Goal: Transaction & Acquisition: Purchase product/service

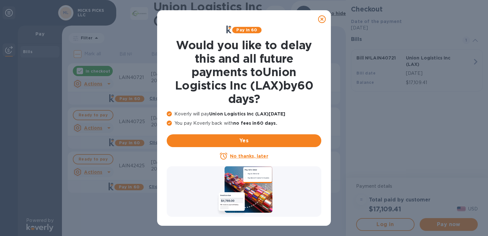
click at [320, 17] on icon at bounding box center [322, 19] width 8 height 8
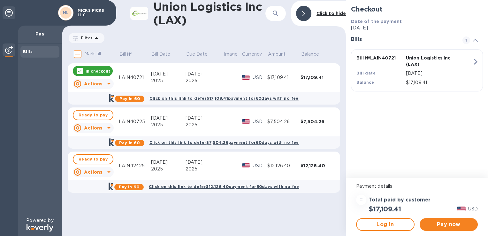
click at [119, 115] on td "Ready to pay Actions" at bounding box center [93, 121] width 51 height 29
click at [82, 115] on span "Ready to pay" at bounding box center [93, 115] width 29 height 8
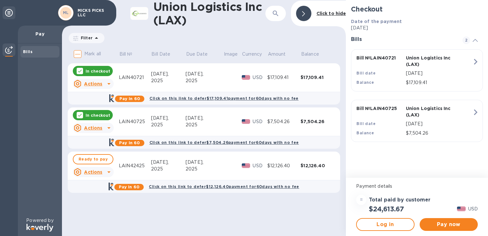
click at [180, 82] on div "2025" at bounding box center [168, 80] width 35 height 7
click at [170, 78] on div "2025" at bounding box center [168, 80] width 35 height 7
click at [106, 116] on p "In checkout" at bounding box center [98, 114] width 25 height 5
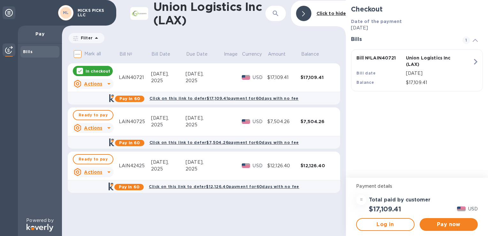
click at [91, 73] on p "In checkout" at bounding box center [98, 70] width 25 height 5
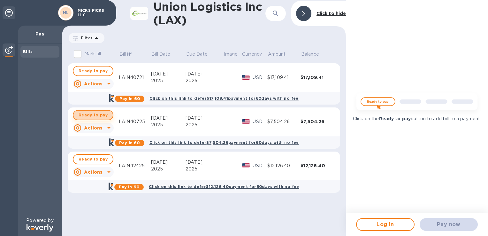
click at [97, 113] on span "Ready to pay" at bounding box center [93, 115] width 29 height 8
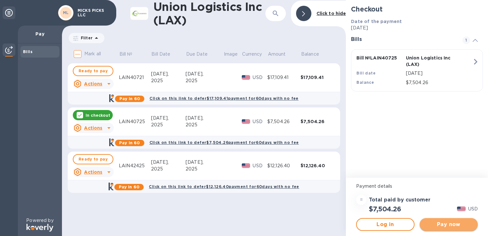
click at [445, 221] on span "Pay now" at bounding box center [449, 224] width 48 height 8
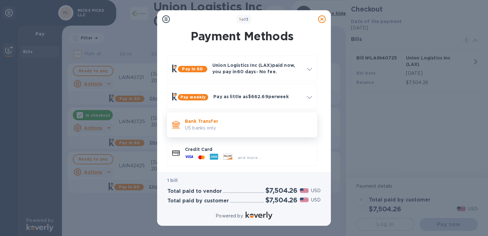
click at [197, 129] on p "US banks only." at bounding box center [248, 128] width 127 height 7
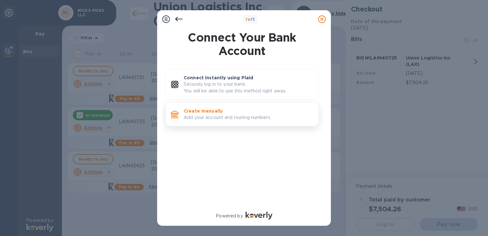
click at [201, 112] on p "Create manually" at bounding box center [249, 111] width 130 height 6
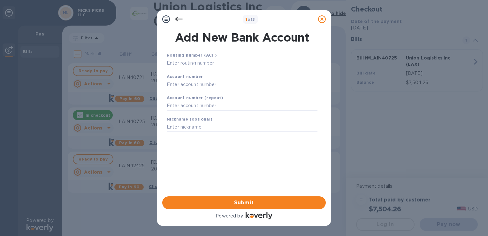
click at [188, 62] on input "text" at bounding box center [242, 63] width 151 height 10
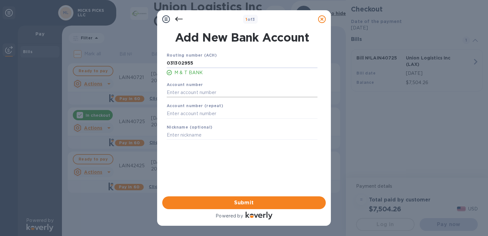
type input "031302955"
click at [188, 92] on input "text" at bounding box center [242, 93] width 151 height 10
type input "9836495920"
click at [168, 116] on input "text" at bounding box center [242, 114] width 151 height 10
type input "9836495920"
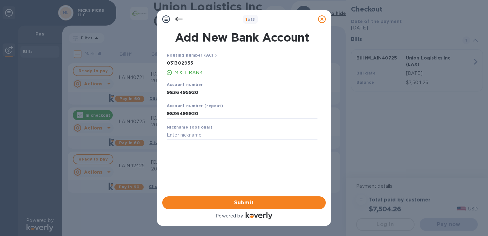
click at [166, 134] on div "Nickname (optional)" at bounding box center [242, 131] width 156 height 21
click at [171, 135] on input "text" at bounding box center [242, 135] width 151 height 10
type input "[PERSON_NAME] PICKS"
click at [245, 206] on span "Submit" at bounding box center [243, 203] width 153 height 8
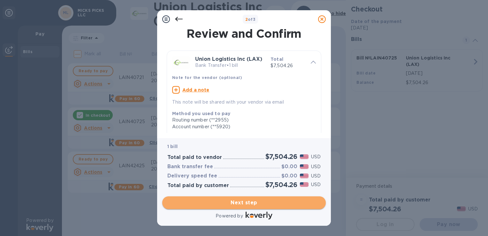
click at [242, 201] on span "Next step" at bounding box center [243, 203] width 153 height 8
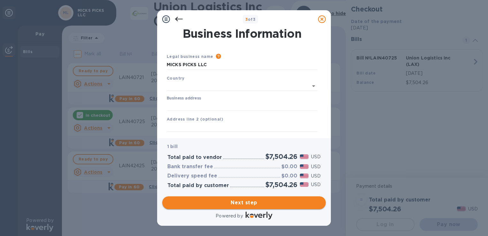
type input "[GEOGRAPHIC_DATA]"
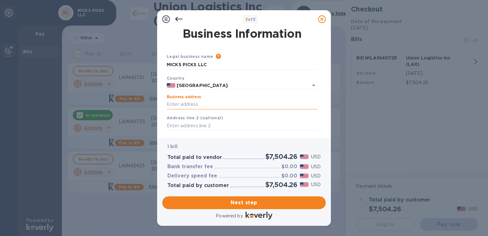
click at [194, 102] on input "Business address" at bounding box center [242, 105] width 151 height 10
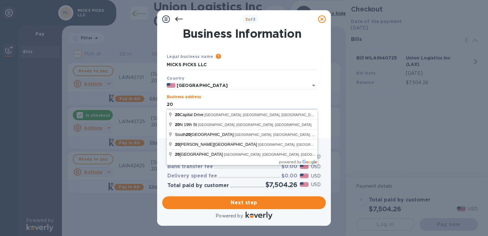
type input "2"
type input "[STREET_ADDRESS]"
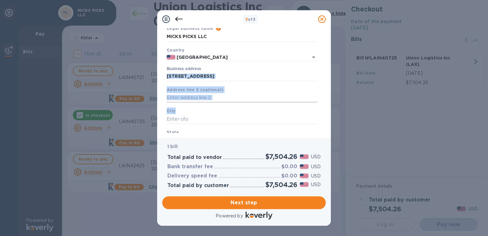
scroll to position [29, 0]
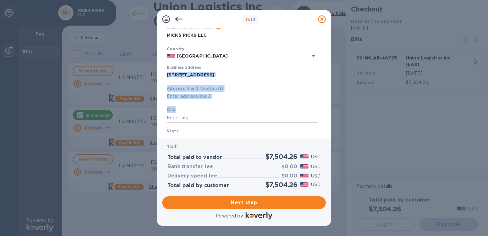
drag, startPoint x: 335, startPoint y: 102, endPoint x: 212, endPoint y: 120, distance: 124.6
click at [212, 120] on div "3 of 3 Business Information Legal business name Please provide the legal name t…" at bounding box center [244, 118] width 488 height 236
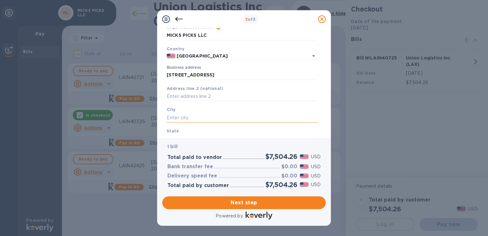
click at [212, 120] on input "text" at bounding box center [242, 118] width 151 height 10
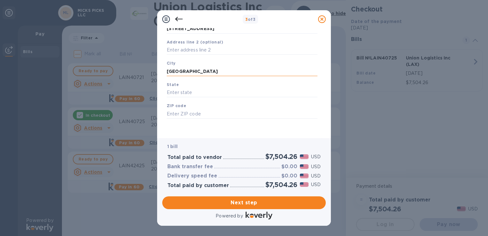
scroll to position [76, 0]
type input "[GEOGRAPHIC_DATA]"
click at [254, 96] on input "text" at bounding box center [242, 92] width 151 height 10
type input "Pa"
click button "Save" at bounding box center [0, 0] width 0 height 0
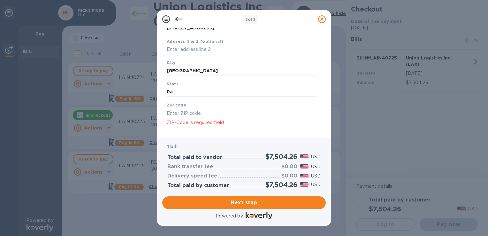
click at [193, 113] on input "text" at bounding box center [242, 113] width 151 height 10
type input "17110"
click at [258, 203] on span "Next step" at bounding box center [243, 203] width 153 height 8
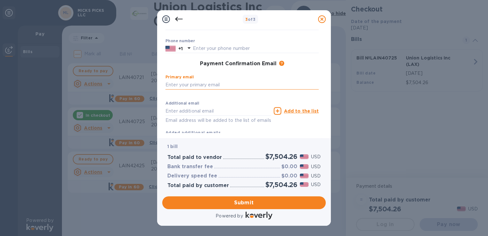
click at [194, 88] on input "text" at bounding box center [242, 85] width 153 height 10
type input "[EMAIL_ADDRESS][DOMAIN_NAME]"
click at [298, 102] on div "First name ​ Last name ​ Phone number +1 Payment Confirmation Email The added e…" at bounding box center [242, 64] width 158 height 148
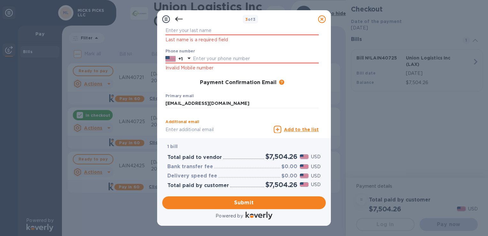
click at [196, 130] on input "text" at bounding box center [219, 130] width 106 height 10
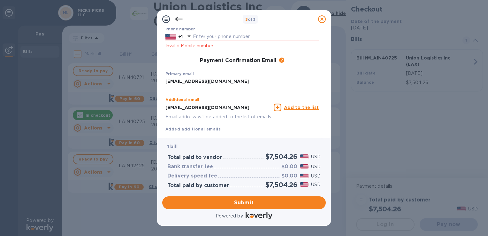
scroll to position [115, 0]
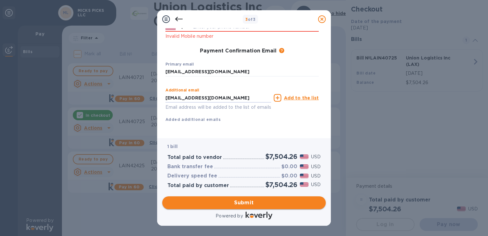
type input "[EMAIL_ADDRESS][DOMAIN_NAME]"
click at [238, 205] on span "Submit" at bounding box center [243, 203] width 153 height 8
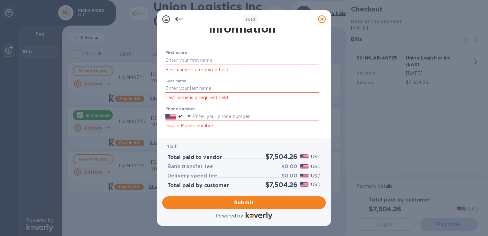
scroll to position [18, 0]
click at [217, 60] on input "text" at bounding box center [242, 61] width 153 height 10
type input "[PERSON_NAME]"
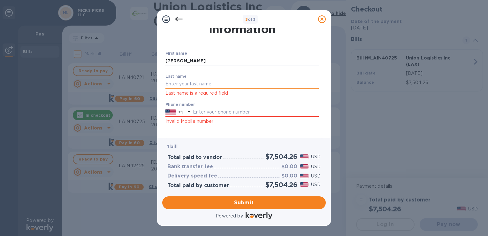
drag, startPoint x: 291, startPoint y: 81, endPoint x: 246, endPoint y: 83, distance: 45.4
click at [246, 83] on input "text" at bounding box center [242, 84] width 153 height 10
click at [268, 79] on div "Last name [PERSON_NAME] Last name is a required field" at bounding box center [242, 85] width 153 height 23
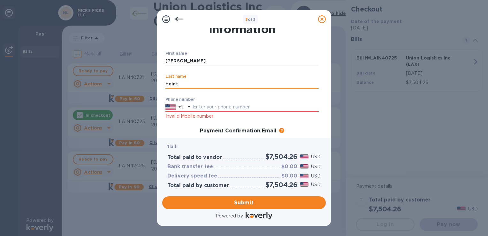
click at [213, 88] on input "Heint" at bounding box center [242, 84] width 153 height 10
type input "[PERSON_NAME]"
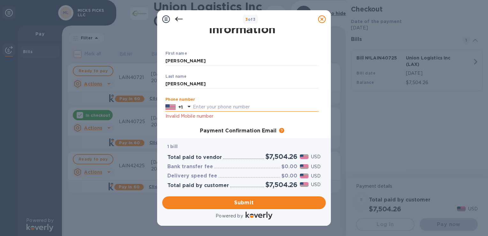
click at [293, 104] on input "text" at bounding box center [256, 107] width 126 height 10
click at [193, 204] on span "Submit" at bounding box center [243, 203] width 153 height 8
click at [217, 105] on input "717580135" at bounding box center [256, 107] width 126 height 10
type input "7175801357"
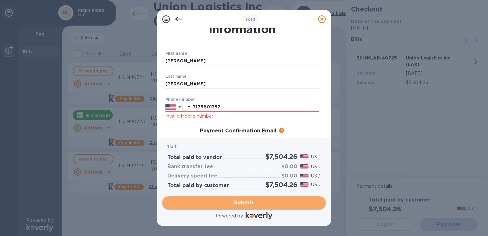
click at [242, 205] on span "Submit" at bounding box center [243, 203] width 153 height 8
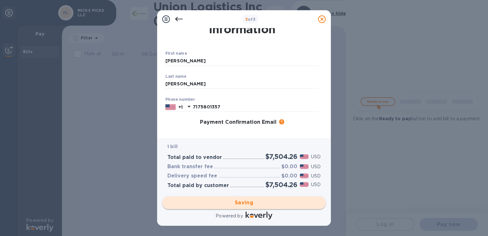
scroll to position [0, 0]
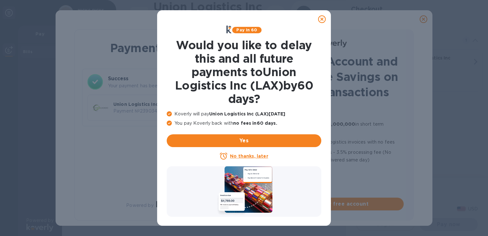
click at [321, 19] on icon at bounding box center [322, 19] width 8 height 8
